Goal: Task Accomplishment & Management: Use online tool/utility

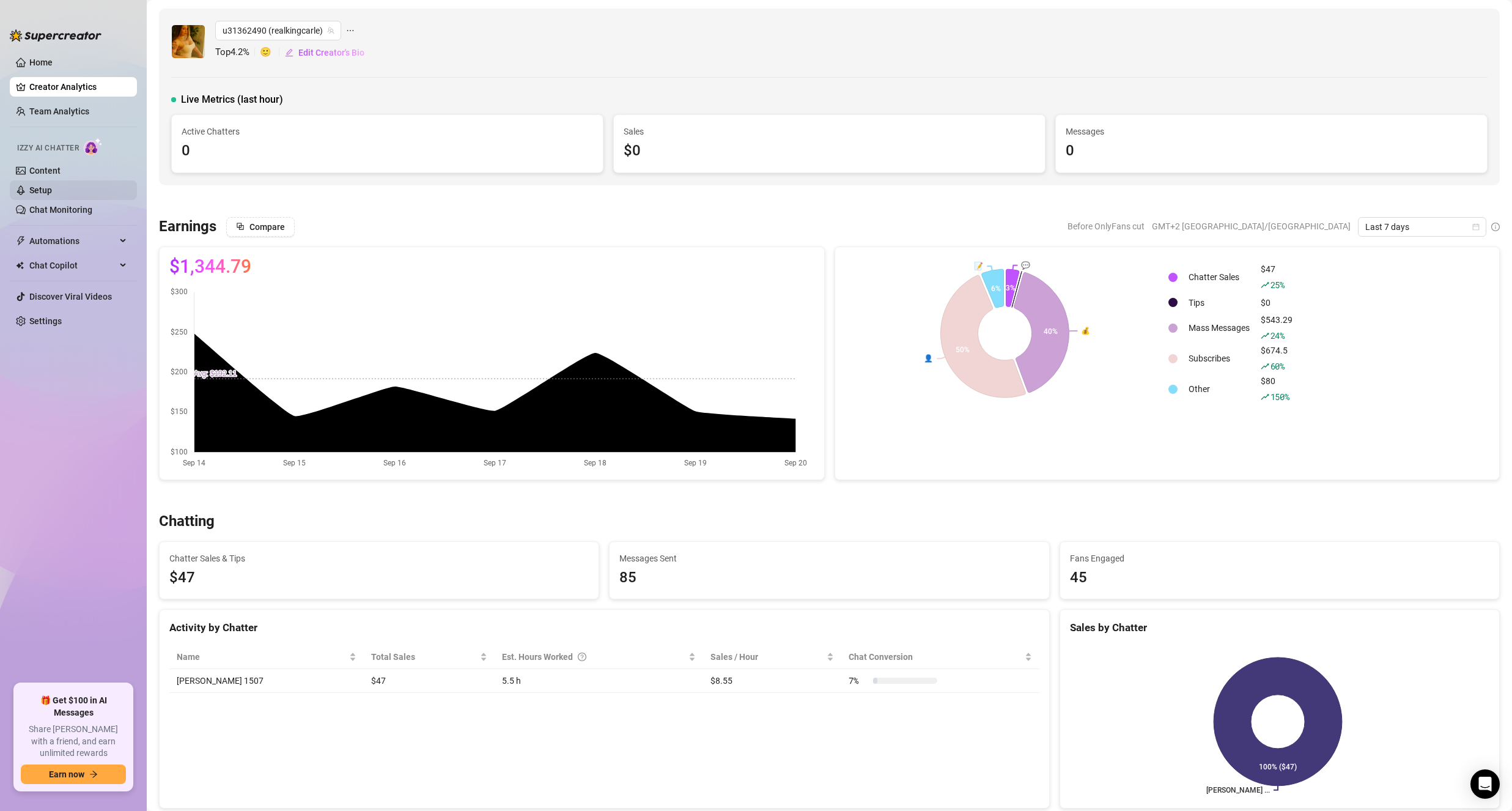
click at [46, 192] on link "Setup" at bounding box center [40, 190] width 22 height 10
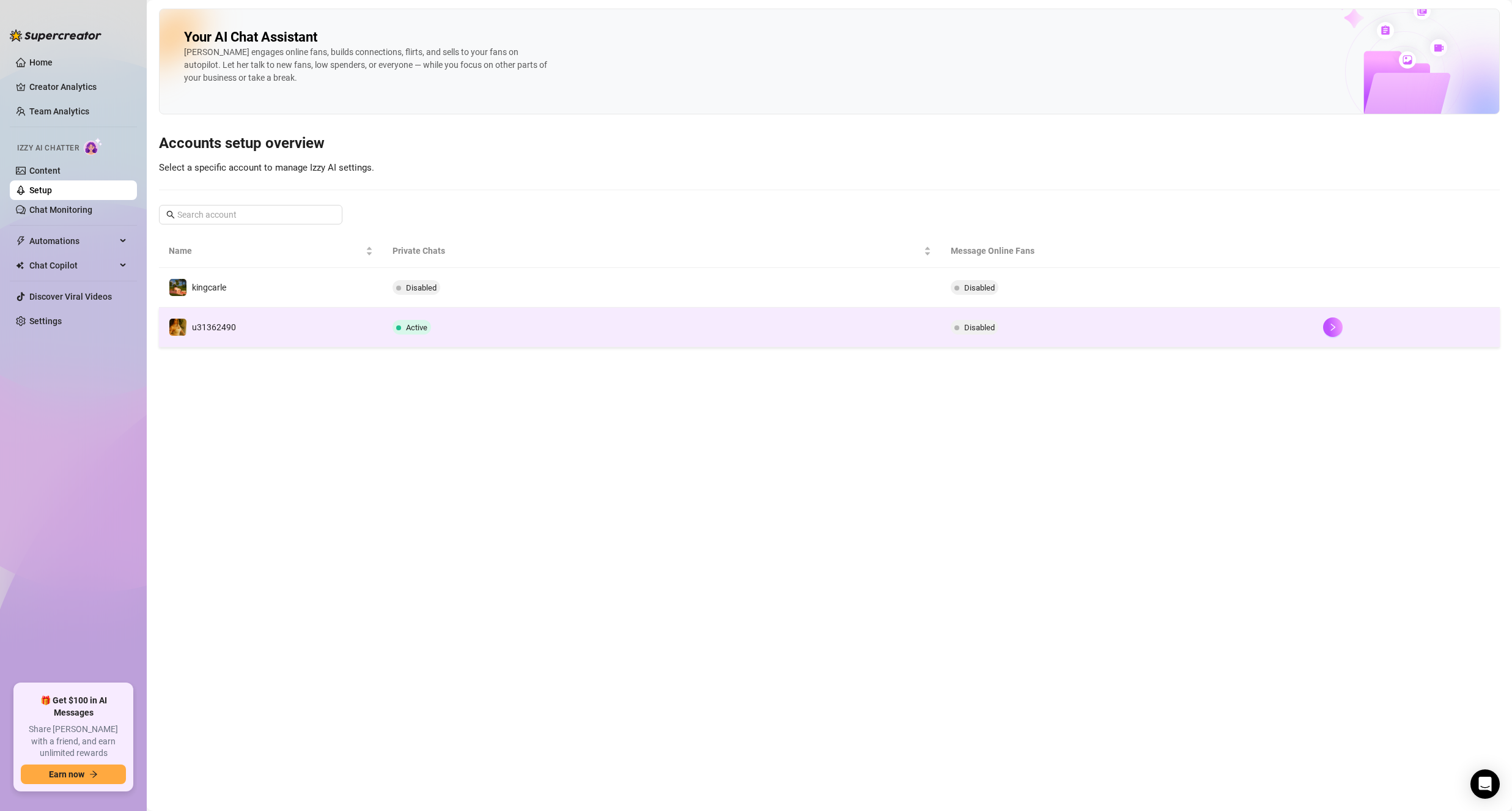
click at [292, 316] on td "u31362490" at bounding box center [270, 328] width 224 height 40
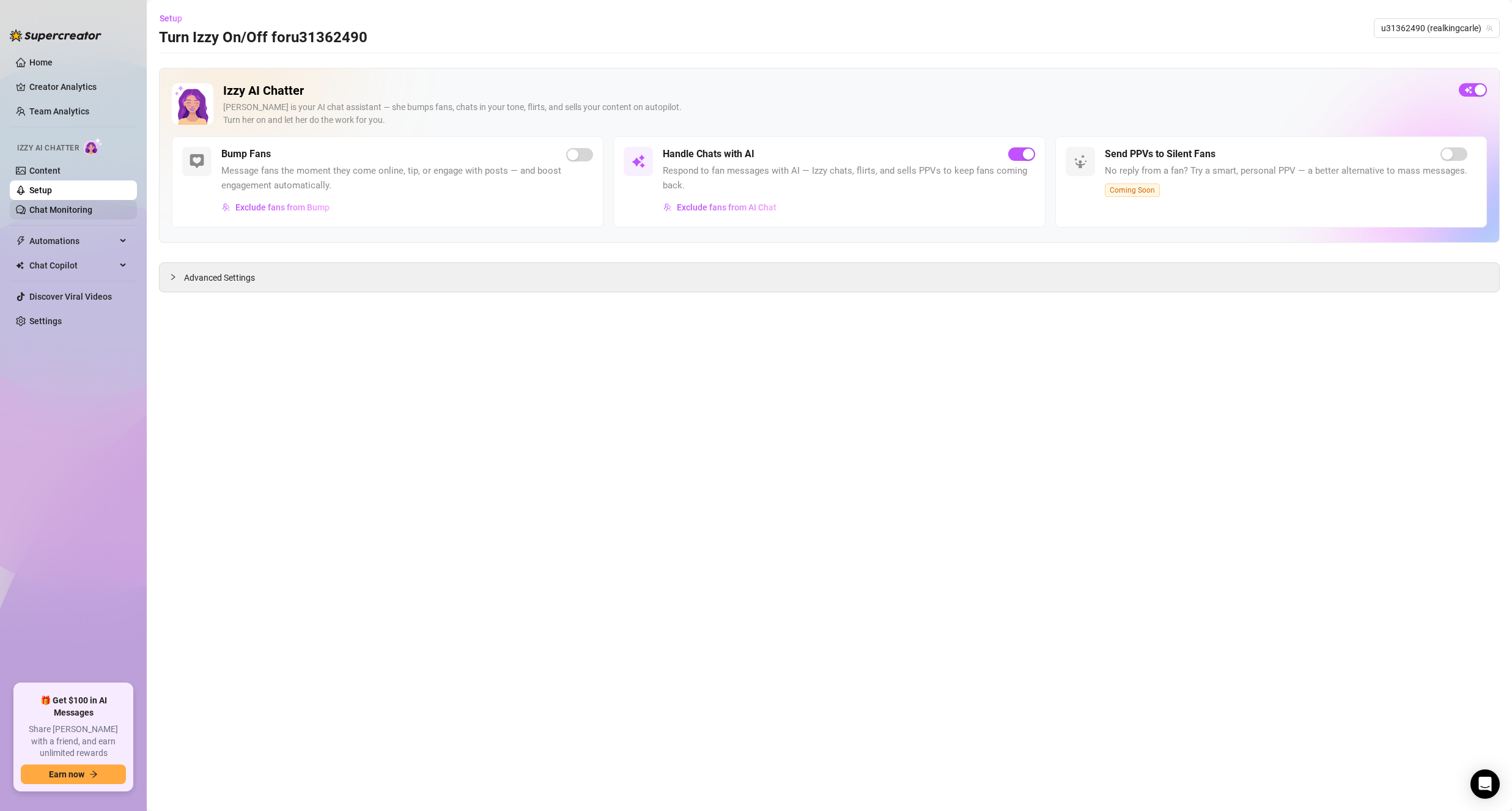
click at [82, 208] on link "Chat Monitoring" at bounding box center [61, 209] width 63 height 10
